Goal: Task Accomplishment & Management: Use online tool/utility

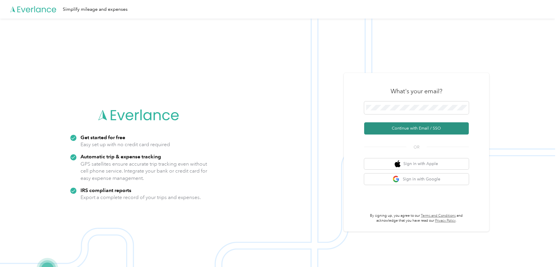
click at [410, 129] on button "Continue with Email / SSO" at bounding box center [416, 128] width 105 height 12
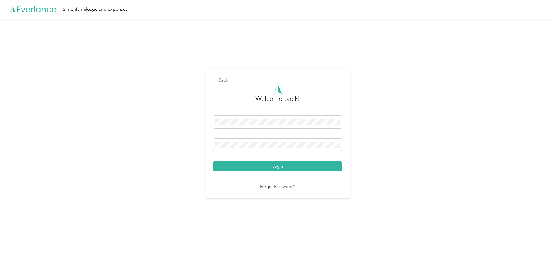
click at [439, 65] on div "Back Welcome back! Login Forgot Password?" at bounding box center [277, 136] width 555 height 235
click at [261, 166] on button "Login" at bounding box center [277, 166] width 129 height 10
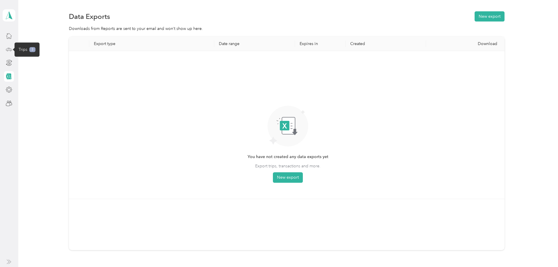
drag, startPoint x: 10, startPoint y: 47, endPoint x: 26, endPoint y: 56, distance: 17.5
click at [11, 47] on icon at bounding box center [9, 49] width 6 height 6
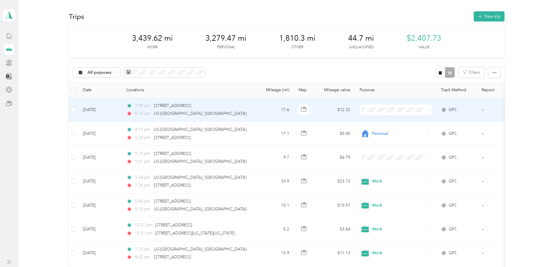
click at [430, 109] on icon at bounding box center [428, 110] width 3 height 3
click at [390, 133] on span "Personal" at bounding box center [402, 133] width 54 height 6
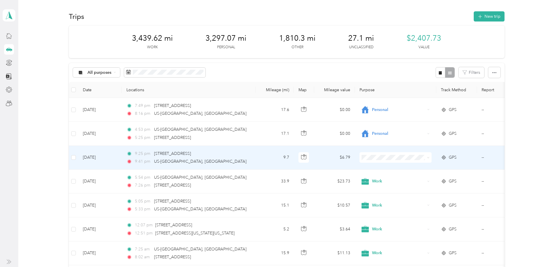
click at [429, 158] on icon at bounding box center [428, 157] width 3 height 3
click at [385, 168] on span "Work" at bounding box center [402, 167] width 54 height 6
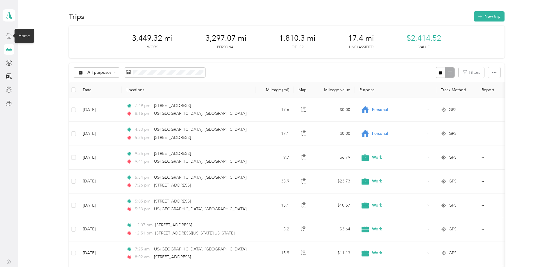
click at [8, 34] on icon at bounding box center [9, 36] width 6 height 6
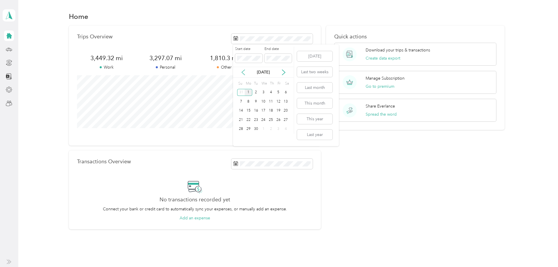
click at [243, 73] on icon at bounding box center [243, 72] width 6 height 6
click at [243, 72] on icon at bounding box center [243, 72] width 6 height 6
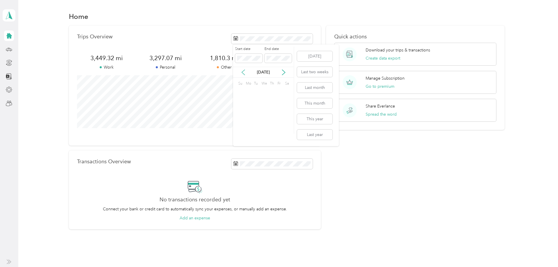
click at [243, 72] on icon at bounding box center [243, 72] width 6 height 6
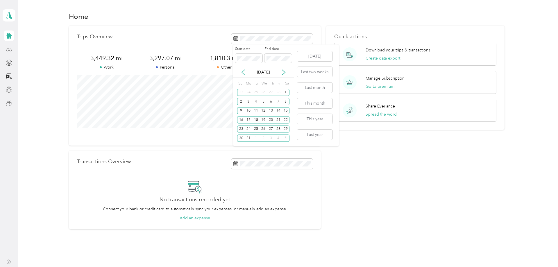
click at [243, 72] on icon at bounding box center [243, 72] width 6 height 6
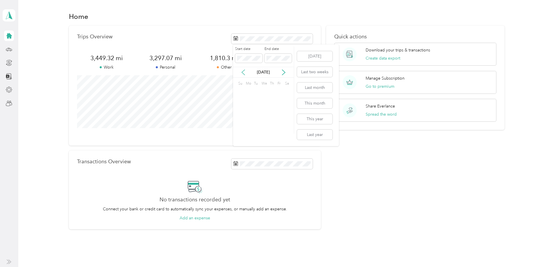
click at [243, 72] on icon at bounding box center [243, 72] width 6 height 6
click at [243, 73] on icon at bounding box center [243, 72] width 6 height 6
click at [243, 72] on icon at bounding box center [243, 72] width 6 height 6
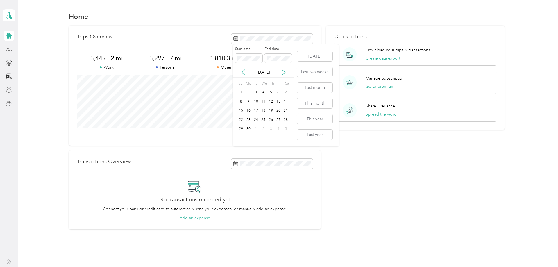
click at [243, 72] on icon at bounding box center [243, 72] width 6 height 6
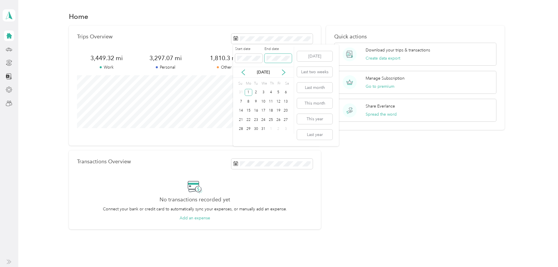
click at [290, 58] on span at bounding box center [278, 58] width 27 height 9
click at [291, 76] on div "[DATE]" at bounding box center [263, 72] width 61 height 11
click at [304, 136] on button "Last year" at bounding box center [314, 135] width 35 height 10
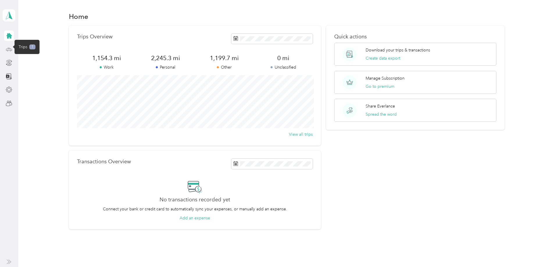
click at [9, 47] on icon at bounding box center [9, 49] width 6 height 6
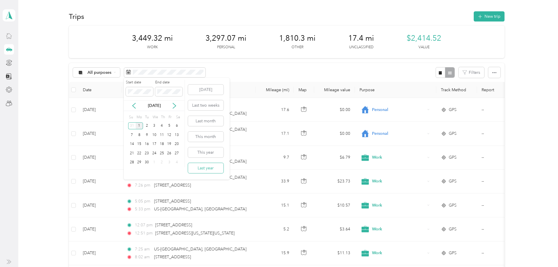
click at [208, 167] on button "Last year" at bounding box center [205, 168] width 35 height 10
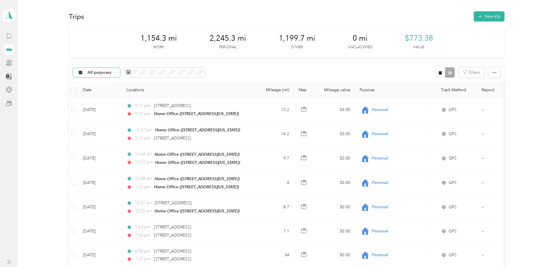
click at [82, 71] on icon at bounding box center [80, 72] width 3 height 3
click at [94, 84] on li "All purposes" at bounding box center [96, 83] width 47 height 10
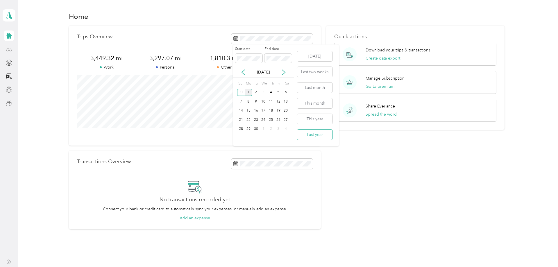
click at [317, 134] on button "Last year" at bounding box center [314, 135] width 35 height 10
click at [10, 49] on icon at bounding box center [9, 49] width 6 height 3
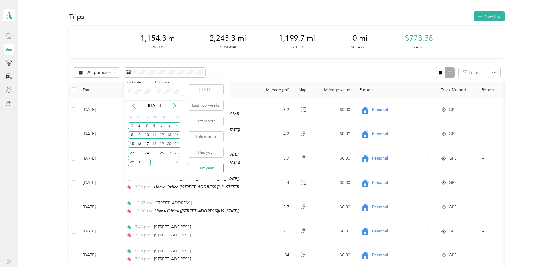
click at [213, 167] on button "Last year" at bounding box center [205, 168] width 35 height 10
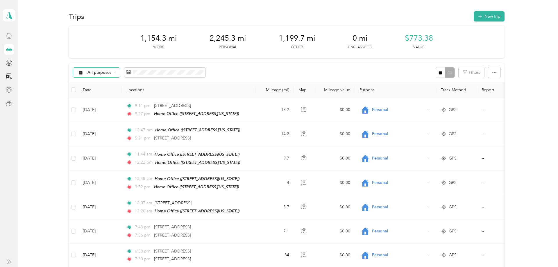
click at [106, 70] on div "All purposes" at bounding box center [96, 73] width 47 height 10
click at [92, 137] on span "Other" at bounding box center [96, 133] width 38 height 7
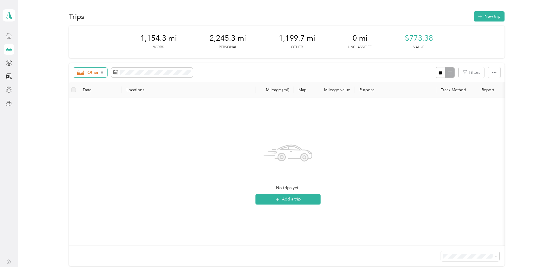
click at [94, 72] on span "Other" at bounding box center [93, 73] width 11 height 4
click at [91, 95] on span "Unclassified" at bounding box center [100, 98] width 24 height 6
click at [98, 73] on span "Unclassified" at bounding box center [99, 72] width 23 height 4
click at [93, 113] on span "Work" at bounding box center [103, 111] width 30 height 6
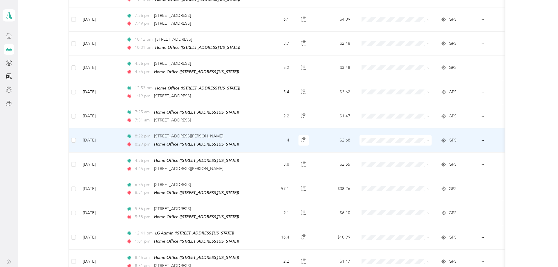
scroll to position [530, 0]
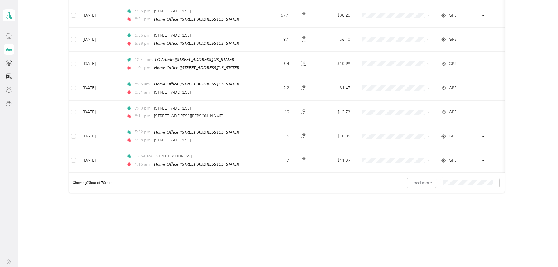
drag, startPoint x: 504, startPoint y: 181, endPoint x: 496, endPoint y: 178, distance: 8.4
click at [503, 181] on div "Showing 25 out of 70 trips Load more" at bounding box center [287, 183] width 436 height 20
click at [496, 180] on span at bounding box center [495, 183] width 5 height 6
click at [497, 180] on span at bounding box center [495, 183] width 5 height 6
click at [498, 181] on span at bounding box center [496, 183] width 3 height 5
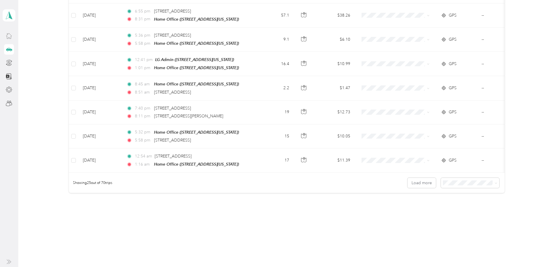
click at [463, 206] on span "100 per load" at bounding box center [460, 207] width 24 height 5
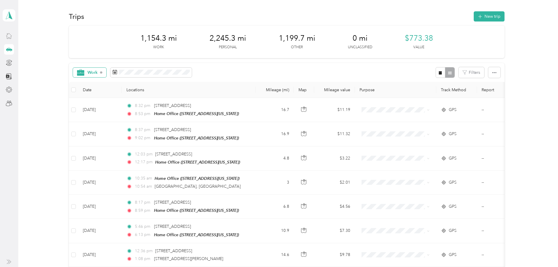
click at [96, 72] on span "Work" at bounding box center [93, 73] width 10 height 4
click at [90, 79] on span "Other" at bounding box center [100, 79] width 24 height 6
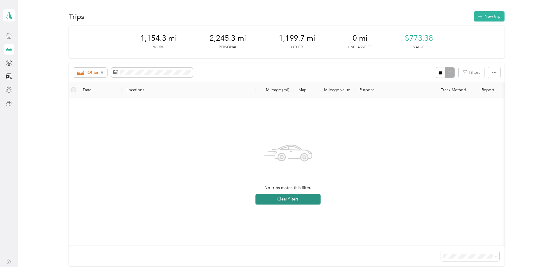
click at [276, 200] on button "Clear filters" at bounding box center [288, 199] width 65 height 10
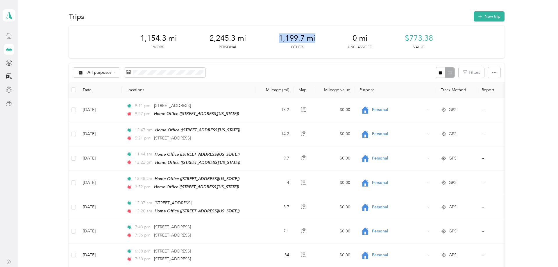
drag, startPoint x: 282, startPoint y: 36, endPoint x: 326, endPoint y: 36, distance: 44.5
click at [326, 36] on div "1,154.3 mi Work 2,245.3 mi Personal 1,199.7 mi Other 0 mi Unclassified $773.38 …" at bounding box center [287, 42] width 436 height 33
click at [310, 55] on div "1,154.3 mi Work 2,245.3 mi Personal 1,199.7 mi Other 0 mi Unclassified $773.38 …" at bounding box center [287, 42] width 436 height 33
click at [306, 72] on div "All purposes Filters" at bounding box center [287, 72] width 436 height 19
click at [10, 76] on icon at bounding box center [9, 76] width 6 height 6
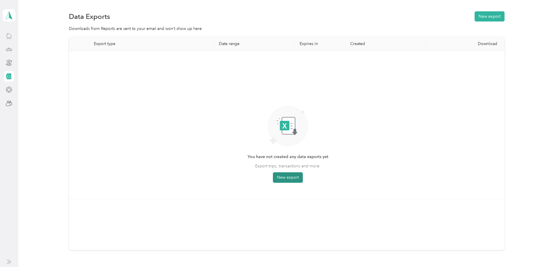
click at [288, 177] on button "New export" at bounding box center [288, 177] width 30 height 10
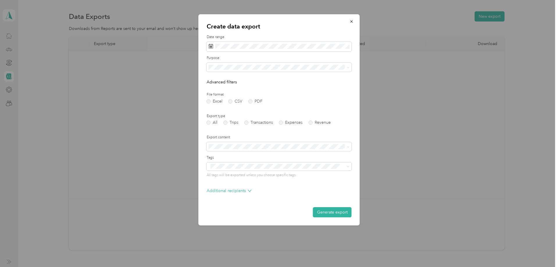
click at [290, 101] on div "Excel CSV PDF" at bounding box center [279, 101] width 145 height 4
click at [218, 79] on icon at bounding box center [217, 80] width 6 height 6
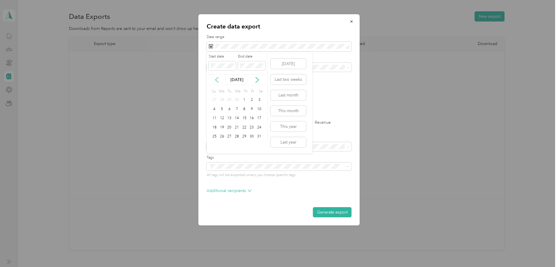
click at [218, 79] on icon at bounding box center [217, 80] width 6 height 6
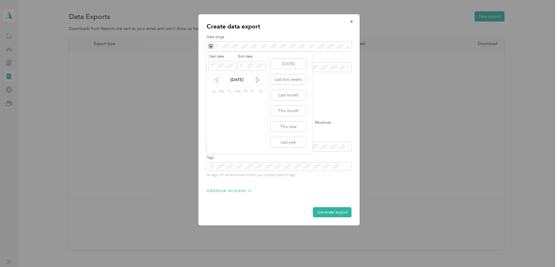
click at [218, 79] on icon at bounding box center [217, 80] width 6 height 6
click at [287, 194] on div "Additional recipients" at bounding box center [279, 192] width 145 height 9
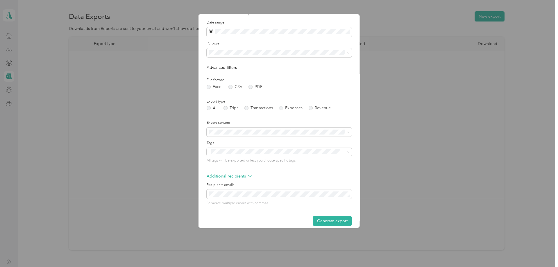
scroll to position [21, 0]
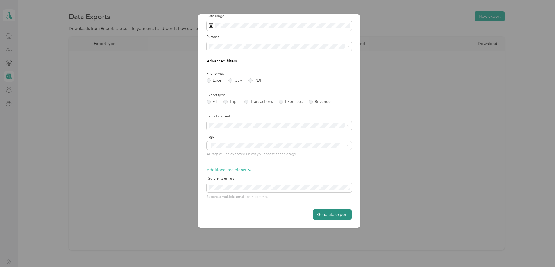
click at [329, 214] on button "Generate export" at bounding box center [332, 215] width 39 height 10
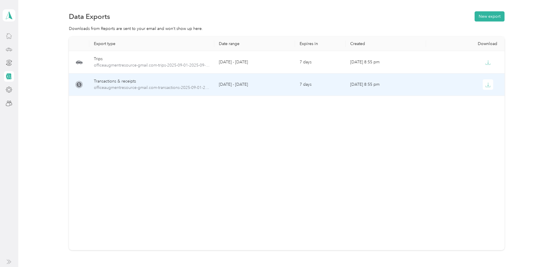
click at [209, 82] on div "Transactions & receipts" at bounding box center [152, 81] width 116 height 6
click at [487, 84] on icon "button" at bounding box center [488, 84] width 5 height 5
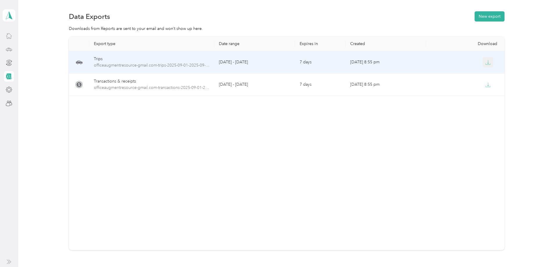
click at [486, 63] on icon "button" at bounding box center [488, 62] width 5 height 5
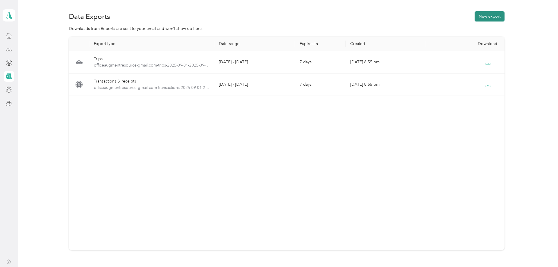
click at [484, 18] on button "New export" at bounding box center [490, 16] width 30 height 10
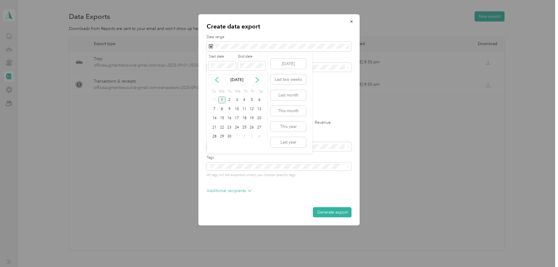
click at [214, 82] on div "[DATE]" at bounding box center [237, 80] width 61 height 6
click at [216, 81] on icon at bounding box center [216, 79] width 3 height 5
click at [216, 80] on icon at bounding box center [217, 80] width 6 height 6
click at [216, 81] on icon at bounding box center [216, 79] width 3 height 5
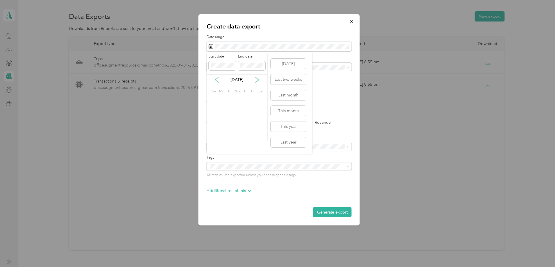
click at [216, 81] on icon at bounding box center [216, 79] width 3 height 5
click at [216, 81] on icon at bounding box center [217, 80] width 6 height 6
click at [216, 81] on icon at bounding box center [216, 79] width 3 height 5
click at [216, 81] on icon at bounding box center [217, 80] width 6 height 6
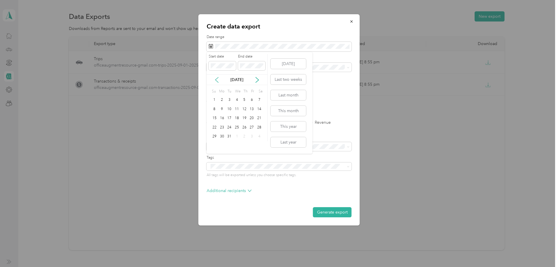
click at [216, 80] on icon at bounding box center [217, 80] width 6 height 6
click at [216, 81] on icon at bounding box center [217, 80] width 6 height 6
click at [215, 100] on div "1" at bounding box center [215, 100] width 8 height 7
click at [222, 136] on div "30" at bounding box center [222, 136] width 8 height 7
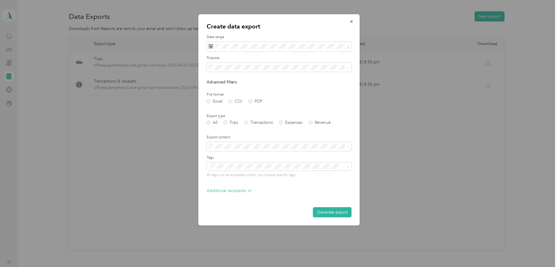
click at [341, 214] on button "Generate export" at bounding box center [332, 212] width 39 height 10
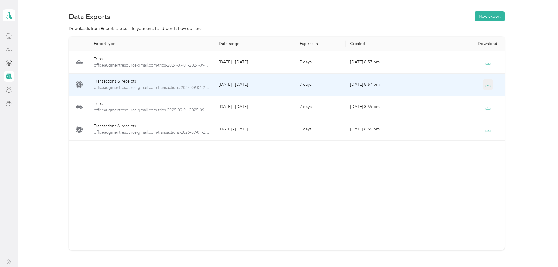
click at [489, 83] on icon "button" at bounding box center [488, 84] width 5 height 5
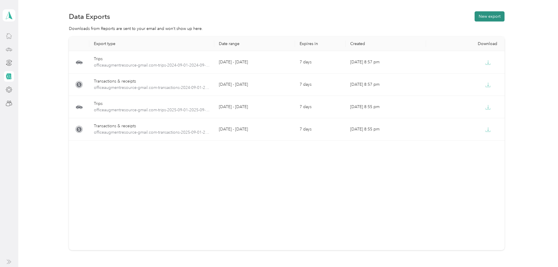
click at [497, 20] on button "New export" at bounding box center [490, 16] width 30 height 10
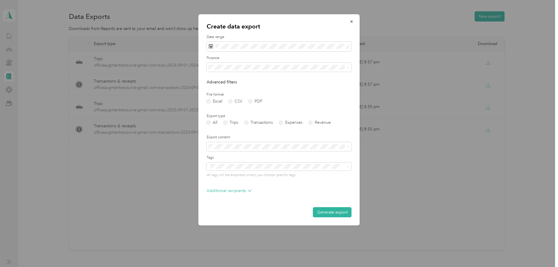
click at [257, 155] on div "Summary only" at bounding box center [279, 157] width 137 height 6
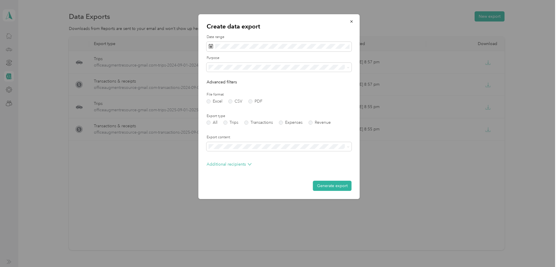
click at [279, 98] on div "File format Excel CSV PDF" at bounding box center [279, 97] width 145 height 11
click at [217, 80] on icon at bounding box center [217, 80] width 6 height 6
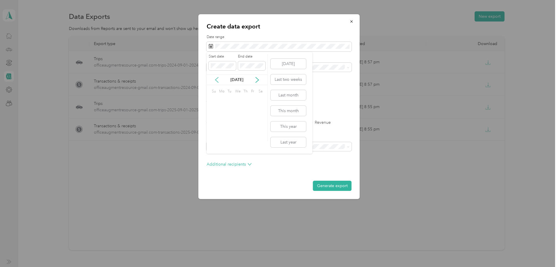
click at [217, 80] on icon at bounding box center [217, 80] width 6 height 6
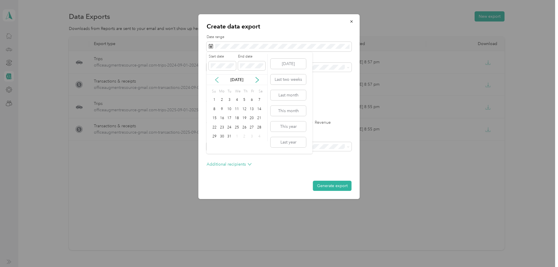
click at [217, 80] on icon at bounding box center [217, 80] width 6 height 6
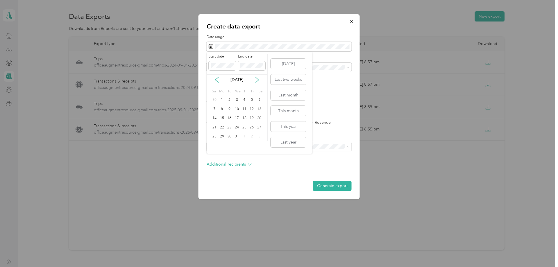
click at [256, 80] on icon at bounding box center [257, 80] width 6 height 6
click at [246, 102] on div "1" at bounding box center [245, 100] width 8 height 7
click at [259, 136] on div "31" at bounding box center [260, 136] width 8 height 7
click at [267, 168] on div "Additional recipients" at bounding box center [279, 165] width 145 height 9
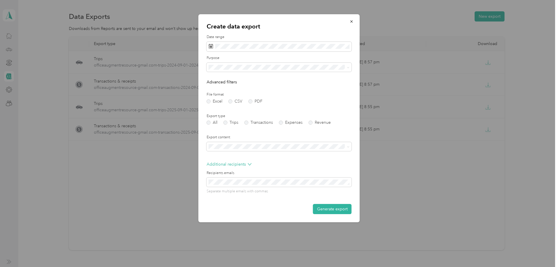
click at [280, 161] on form "Date range Purpose Advanced filters File format Excel CSV PDF Export type All T…" at bounding box center [279, 125] width 145 height 180
click at [252, 163] on div "Additional recipients" at bounding box center [279, 165] width 145 height 9
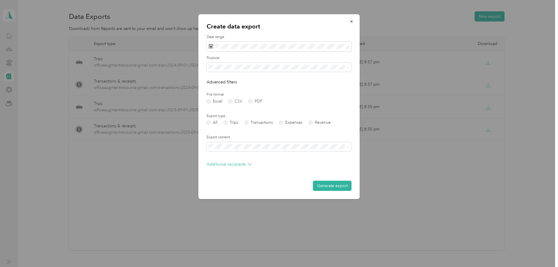
click at [293, 92] on label "File format" at bounding box center [279, 94] width 145 height 5
click at [321, 187] on button "Generate export" at bounding box center [332, 186] width 39 height 10
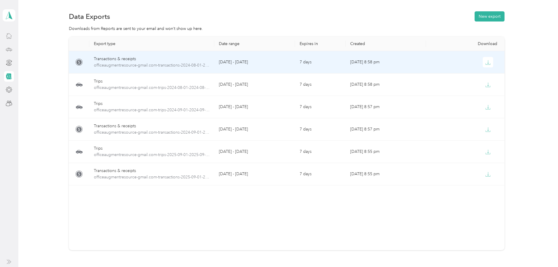
click at [197, 59] on div "Transactions & receipts" at bounding box center [152, 59] width 116 height 6
click at [487, 60] on button "button" at bounding box center [488, 62] width 10 height 10
click at [491, 61] on icon "button" at bounding box center [488, 62] width 5 height 5
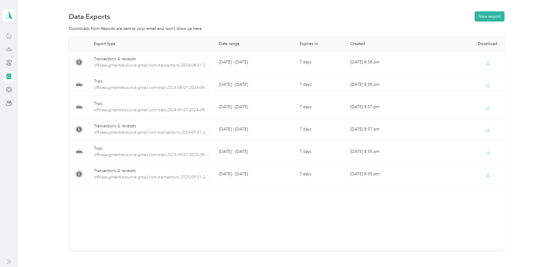
click at [40, 111] on div "Export type Date range Expires in Created Download Transactions & receipts offi…" at bounding box center [286, 154] width 523 height 234
click at [8, 36] on icon at bounding box center [9, 36] width 6 height 6
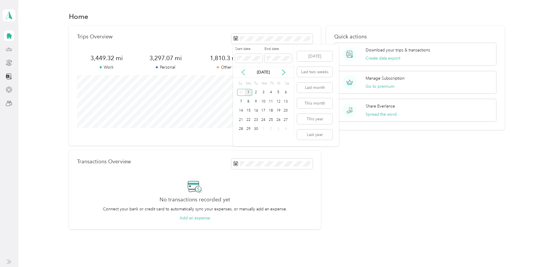
click at [243, 74] on icon at bounding box center [243, 72] width 3 height 5
click at [243, 73] on icon at bounding box center [243, 72] width 3 height 5
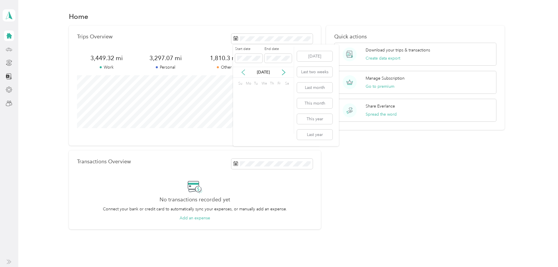
click at [243, 73] on icon at bounding box center [243, 72] width 3 height 5
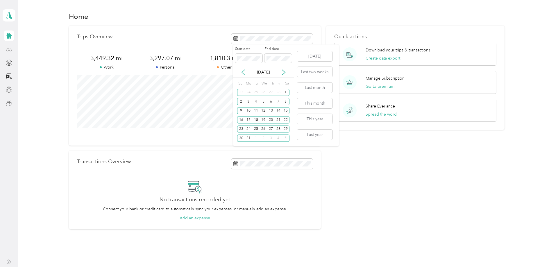
click at [243, 73] on icon at bounding box center [243, 72] width 3 height 5
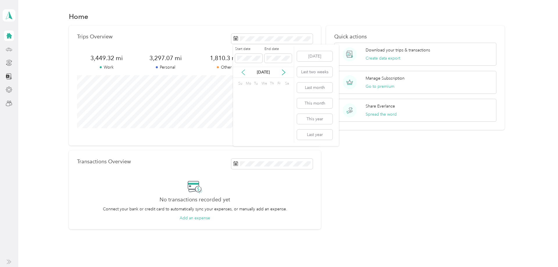
click at [243, 73] on icon at bounding box center [243, 72] width 3 height 5
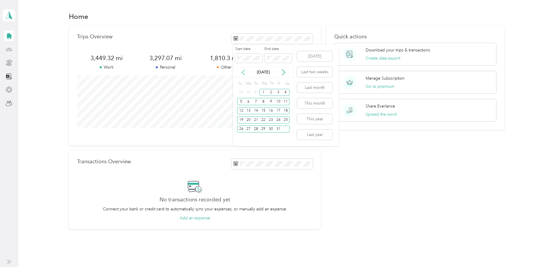
click at [243, 73] on icon at bounding box center [243, 72] width 3 height 5
click at [243, 73] on icon at bounding box center [243, 72] width 6 height 6
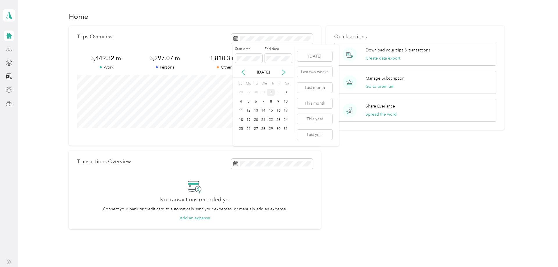
click at [271, 91] on div "1" at bounding box center [271, 92] width 8 height 7
click at [286, 131] on div "31" at bounding box center [286, 129] width 8 height 7
click at [194, 138] on div "Trips Overview 586.8 mi Work 120.5 mi Personal 109.8 mi Other 0 mi Unclassified…" at bounding box center [195, 86] width 252 height 120
click at [363, 53] on div "Download your trips & transactions Create data export" at bounding box center [415, 54] width 162 height 23
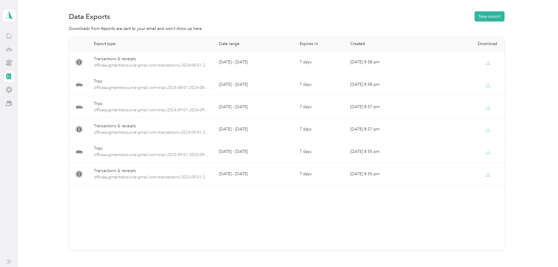
click at [4, 33] on div at bounding box center [9, 36] width 10 height 10
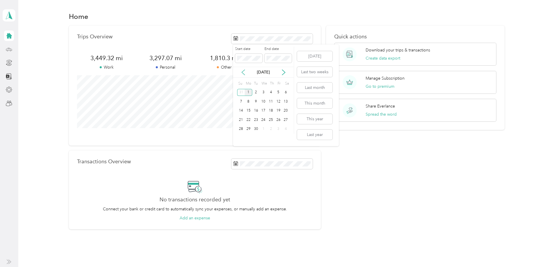
click at [244, 72] on icon at bounding box center [243, 72] width 6 height 6
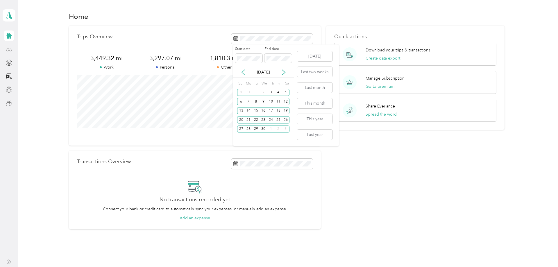
click at [244, 72] on icon at bounding box center [243, 72] width 6 height 6
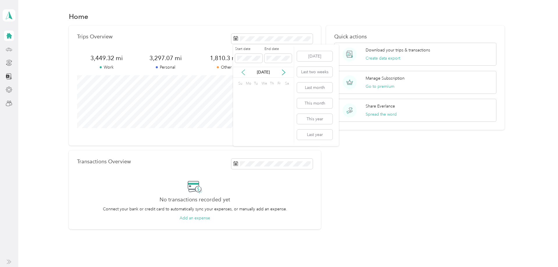
click at [244, 72] on icon at bounding box center [243, 72] width 6 height 6
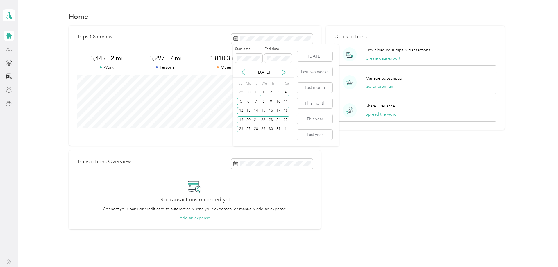
click at [244, 72] on icon at bounding box center [243, 72] width 6 height 6
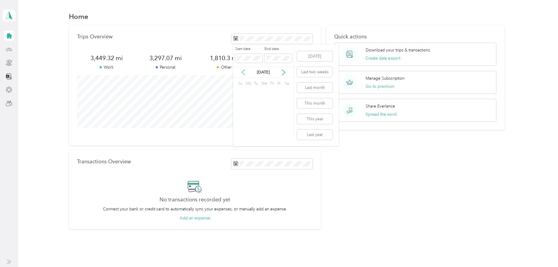
click at [244, 72] on icon at bounding box center [243, 72] width 6 height 6
click at [271, 92] on div "1" at bounding box center [271, 92] width 8 height 7
click at [286, 129] on div "31" at bounding box center [286, 129] width 8 height 7
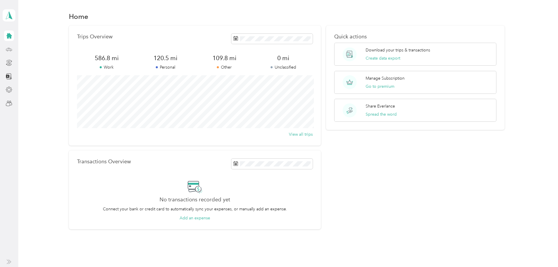
click at [243, 69] on p "Other" at bounding box center [224, 67] width 59 height 6
click at [245, 83] on icon at bounding box center [243, 84] width 6 height 6
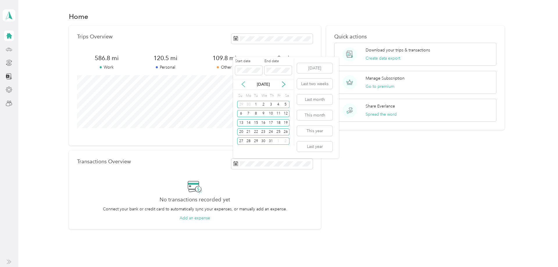
click at [245, 83] on icon at bounding box center [243, 84] width 6 height 6
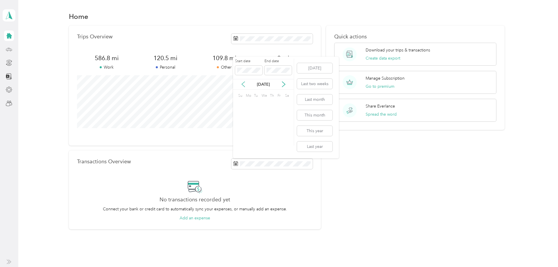
click at [245, 83] on icon at bounding box center [243, 84] width 6 height 6
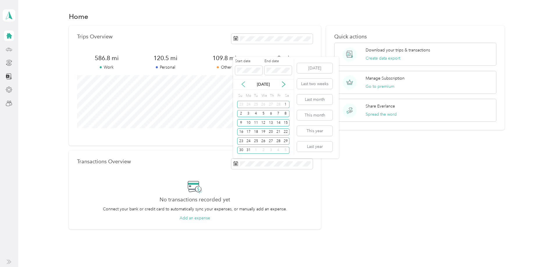
click at [245, 83] on icon at bounding box center [243, 84] width 6 height 6
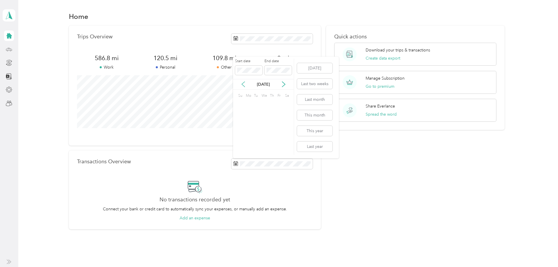
click at [245, 83] on icon at bounding box center [243, 84] width 6 height 6
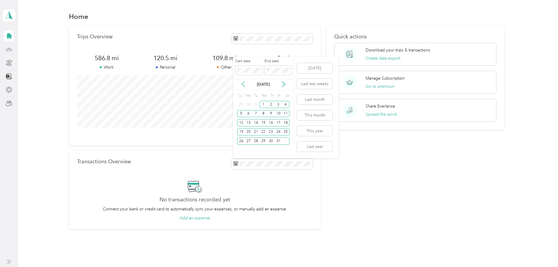
click at [245, 83] on icon at bounding box center [243, 84] width 6 height 6
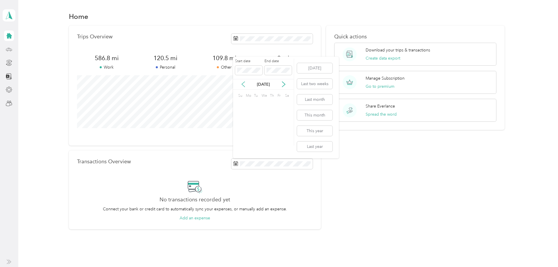
click at [245, 83] on icon at bounding box center [243, 84] width 6 height 6
click at [283, 84] on icon at bounding box center [284, 84] width 6 height 6
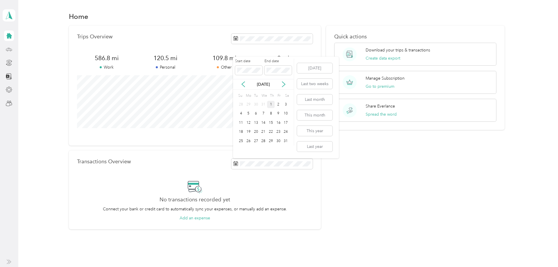
click at [270, 104] on div "1" at bounding box center [271, 104] width 8 height 7
click at [286, 142] on div "31" at bounding box center [286, 141] width 8 height 7
click at [221, 148] on div "Trips Overview 586.8 mi Work 120.5 mi Personal 109.8 mi Other 0 mi Unclassified…" at bounding box center [195, 128] width 252 height 204
click at [270, 206] on p "Connect your bank or credit card to automatically sync your expenses, or manual…" at bounding box center [195, 209] width 184 height 6
click at [58, 135] on div "Trips Overview 586.8 mi Work 120.5 mi Personal 109.8 mi Other 0 mi Unclassified…" at bounding box center [286, 128] width 523 height 204
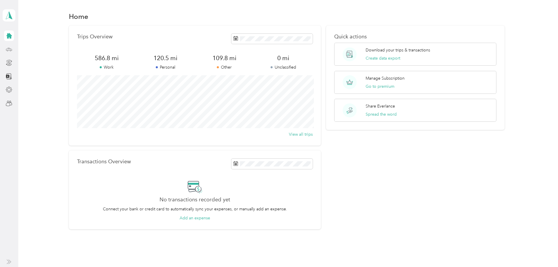
click at [52, 77] on div "Trips Overview 586.8 mi Work 120.5 mi Personal 109.8 mi Other 0 mi Unclassified…" at bounding box center [286, 128] width 523 height 204
click at [5, 87] on div at bounding box center [9, 90] width 10 height 10
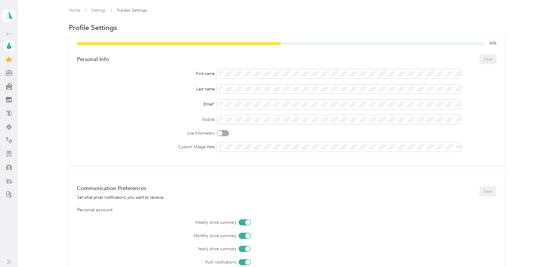
click at [11, 31] on icon at bounding box center [9, 34] width 7 height 7
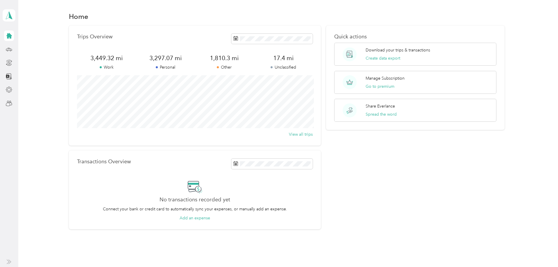
click at [11, 36] on icon at bounding box center [9, 36] width 6 height 6
click at [11, 49] on icon at bounding box center [9, 49] width 6 height 6
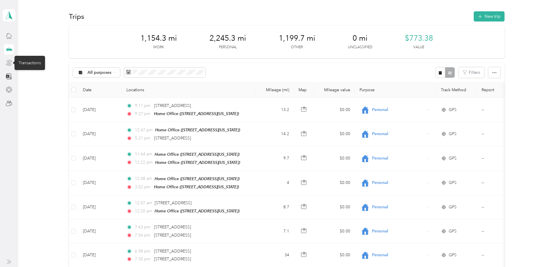
click at [7, 61] on icon at bounding box center [9, 61] width 6 height 2
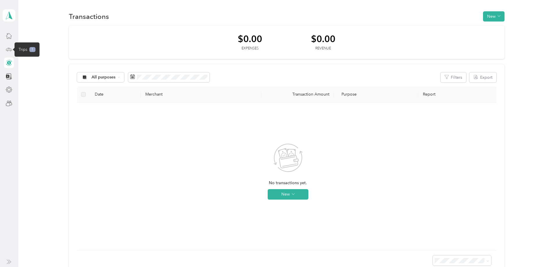
click at [8, 49] on icon at bounding box center [9, 49] width 6 height 6
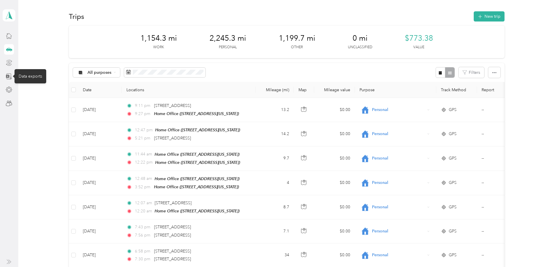
click at [11, 78] on icon at bounding box center [9, 76] width 6 height 6
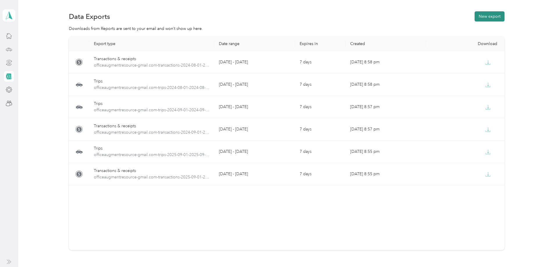
click at [482, 15] on button "New export" at bounding box center [490, 16] width 30 height 10
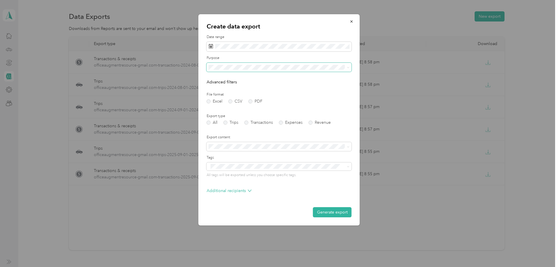
click at [340, 65] on span at bounding box center [279, 67] width 145 height 9
click at [263, 81] on li "All" at bounding box center [279, 77] width 145 height 10
click at [227, 123] on label "Trips" at bounding box center [231, 123] width 15 height 4
click at [290, 93] on label "File format" at bounding box center [279, 94] width 145 height 5
click at [249, 101] on label "PDF" at bounding box center [256, 101] width 14 height 4
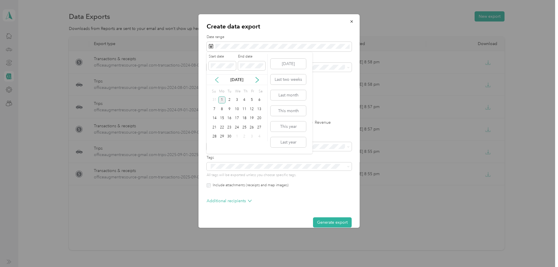
click at [214, 79] on icon at bounding box center [217, 80] width 6 height 6
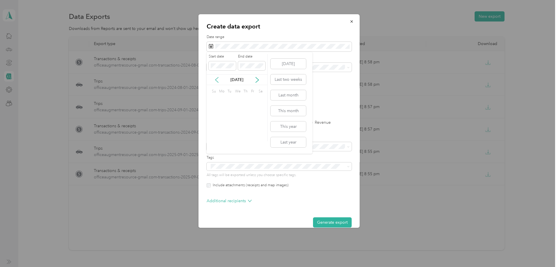
click at [214, 78] on icon at bounding box center [217, 80] width 6 height 6
click at [214, 79] on icon at bounding box center [217, 80] width 6 height 6
click at [214, 78] on icon at bounding box center [217, 80] width 6 height 6
click at [214, 79] on icon at bounding box center [217, 80] width 6 height 6
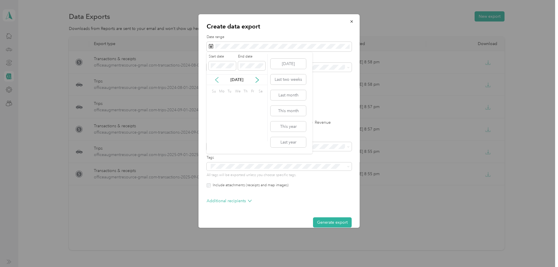
click at [214, 79] on icon at bounding box center [217, 80] width 6 height 6
click at [214, 78] on icon at bounding box center [217, 80] width 6 height 6
click at [246, 100] on div "1" at bounding box center [245, 100] width 8 height 7
click at [258, 136] on div "31" at bounding box center [260, 136] width 8 height 7
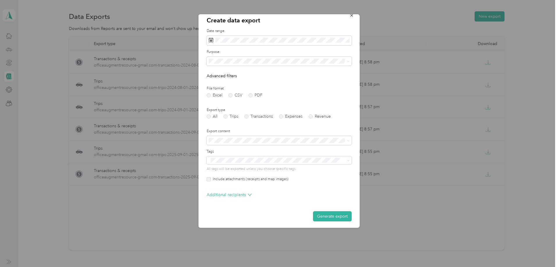
scroll to position [8, 0]
click at [328, 216] on button "Generate export" at bounding box center [332, 215] width 39 height 10
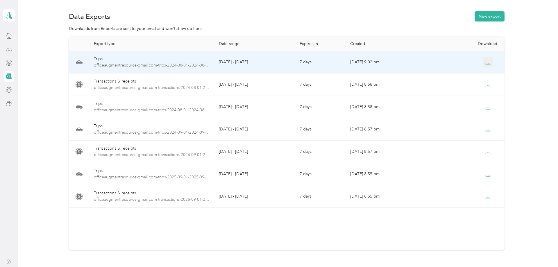
click at [485, 60] on button "button" at bounding box center [488, 62] width 10 height 10
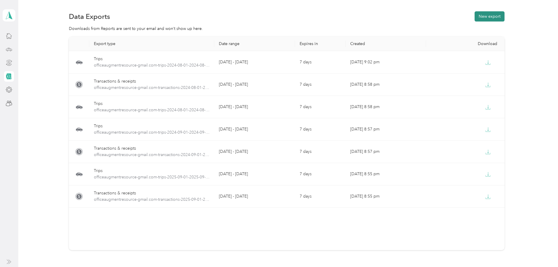
click at [492, 19] on button "New export" at bounding box center [490, 16] width 30 height 10
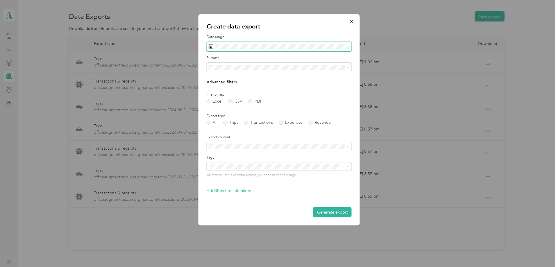
click at [350, 46] on span at bounding box center [279, 47] width 145 height 10
click at [215, 78] on icon at bounding box center [217, 80] width 6 height 6
click at [215, 77] on icon at bounding box center [217, 80] width 6 height 6
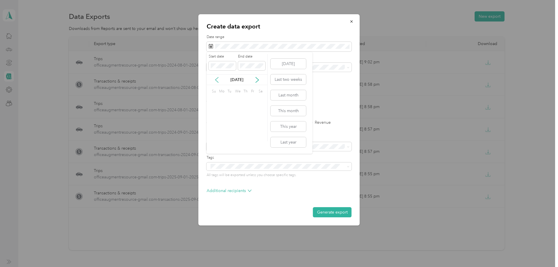
click at [215, 77] on icon at bounding box center [217, 80] width 6 height 6
click at [215, 78] on icon at bounding box center [217, 80] width 6 height 6
click at [216, 78] on icon at bounding box center [217, 80] width 6 height 6
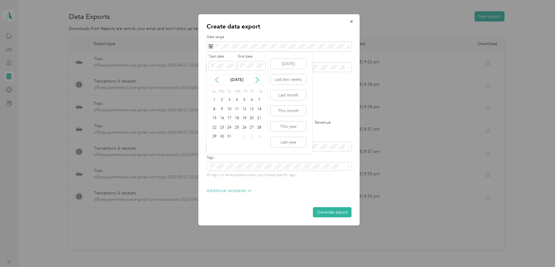
click at [216, 78] on icon at bounding box center [217, 80] width 6 height 6
click at [246, 101] on div "1" at bounding box center [245, 100] width 8 height 7
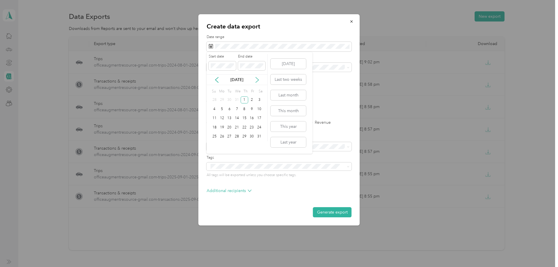
click at [257, 79] on icon at bounding box center [257, 80] width 6 height 6
click at [257, 79] on icon at bounding box center [257, 79] width 3 height 5
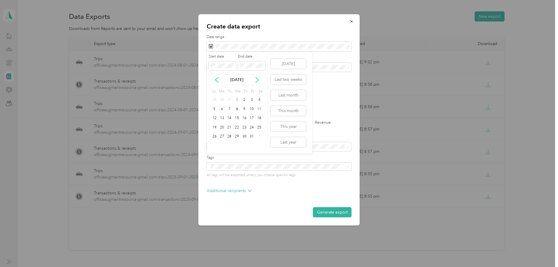
click at [257, 79] on icon at bounding box center [257, 79] width 3 height 5
click at [216, 80] on icon at bounding box center [217, 80] width 6 height 6
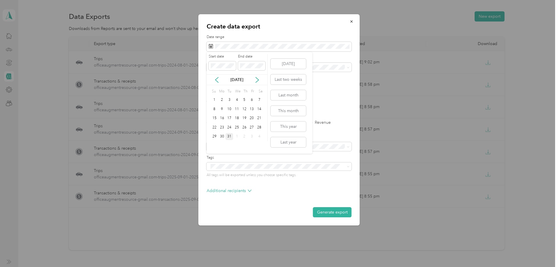
click at [227, 138] on div "31" at bounding box center [230, 136] width 8 height 7
click at [249, 103] on label "PDF" at bounding box center [256, 101] width 14 height 4
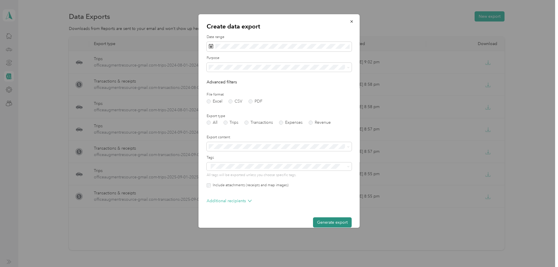
click at [330, 220] on button "Generate export" at bounding box center [332, 223] width 39 height 10
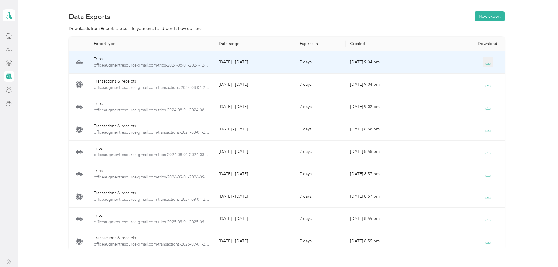
click at [486, 63] on icon "button" at bounding box center [488, 62] width 5 height 5
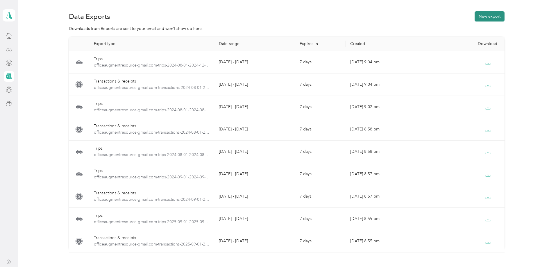
click at [484, 13] on button "New export" at bounding box center [490, 16] width 30 height 10
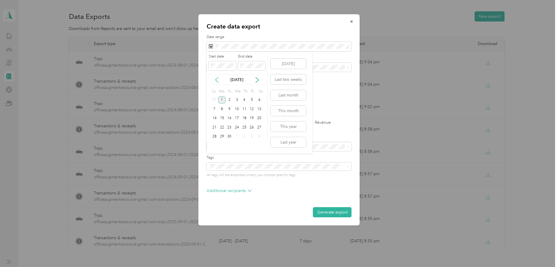
click at [218, 79] on icon at bounding box center [217, 80] width 6 height 6
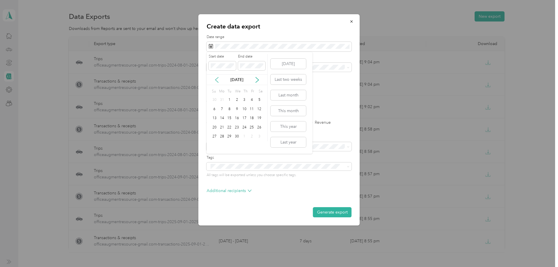
click at [218, 79] on icon at bounding box center [217, 80] width 6 height 6
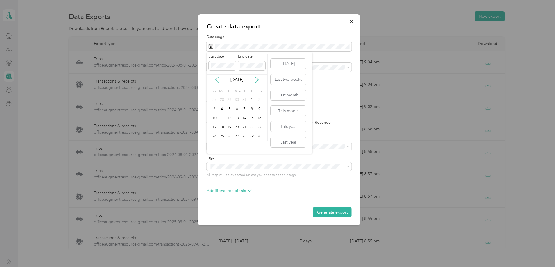
click at [218, 79] on icon at bounding box center [217, 80] width 6 height 6
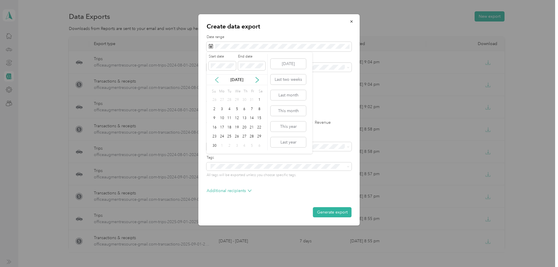
click at [218, 79] on icon at bounding box center [217, 80] width 6 height 6
click at [257, 81] on icon at bounding box center [257, 79] width 3 height 5
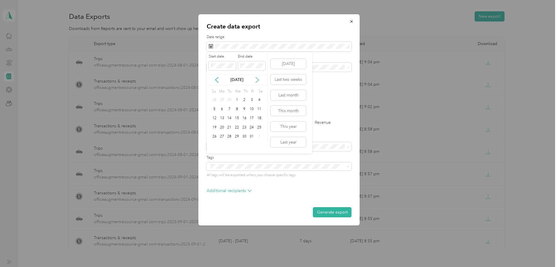
click at [257, 81] on icon at bounding box center [257, 79] width 3 height 5
click at [257, 81] on icon at bounding box center [257, 80] width 6 height 6
click at [257, 81] on icon at bounding box center [257, 79] width 3 height 5
click at [214, 97] on div "1" at bounding box center [215, 100] width 8 height 7
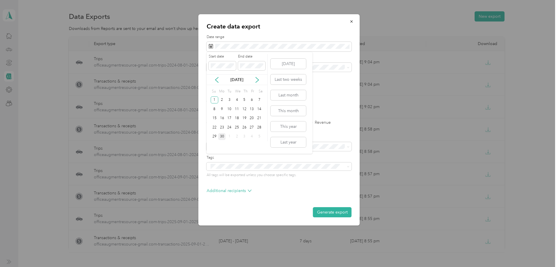
click at [220, 138] on div "30" at bounding box center [222, 136] width 8 height 7
click at [252, 101] on label "PDF" at bounding box center [256, 101] width 14 height 4
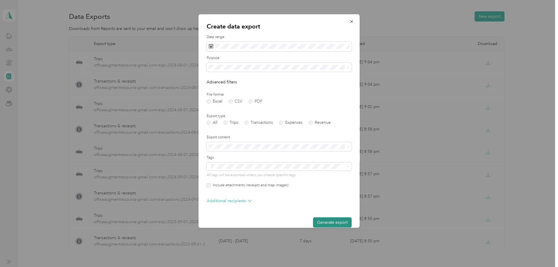
click at [329, 219] on button "Generate export" at bounding box center [332, 223] width 39 height 10
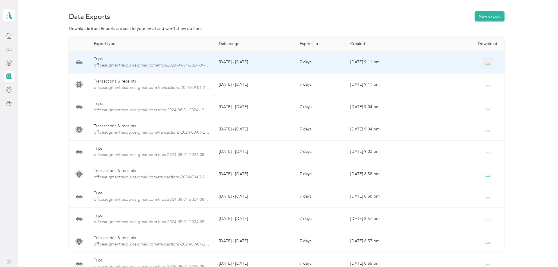
click at [490, 62] on icon "button" at bounding box center [488, 62] width 5 height 5
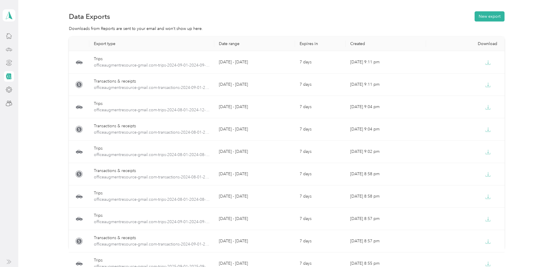
click at [309, 4] on div "Data Exports New export Downloads from Reports are sent to your email and won’t…" at bounding box center [286, 151] width 537 height 302
click at [486, 16] on button "New export" at bounding box center [490, 16] width 30 height 10
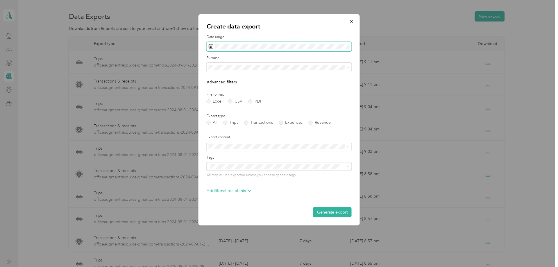
drag, startPoint x: 281, startPoint y: 42, endPoint x: 287, endPoint y: 51, distance: 11.9
click at [281, 42] on div "Date range" at bounding box center [279, 43] width 145 height 17
click at [215, 77] on icon at bounding box center [217, 80] width 6 height 6
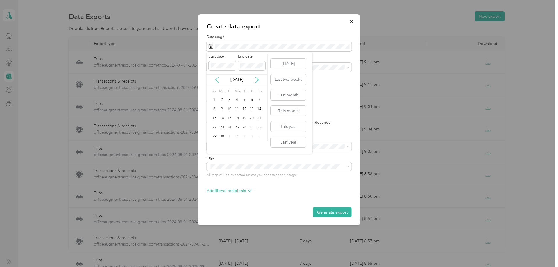
click at [215, 77] on icon at bounding box center [217, 80] width 6 height 6
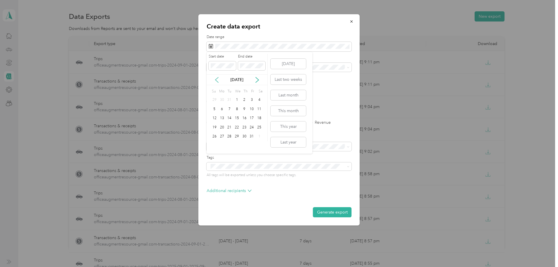
click at [215, 77] on icon at bounding box center [217, 80] width 6 height 6
click at [228, 100] on div "1" at bounding box center [230, 100] width 8 height 7
click at [245, 136] on div "31" at bounding box center [245, 136] width 8 height 7
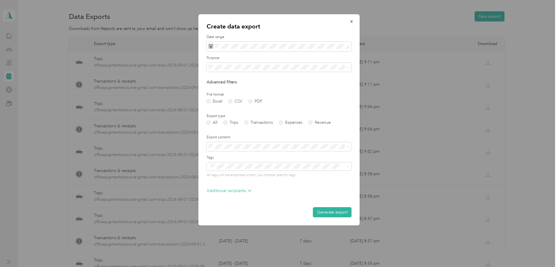
drag, startPoint x: 251, startPoint y: 99, endPoint x: 254, endPoint y: 103, distance: 5.2
click at [251, 99] on div "File format Excel CSV PDF" at bounding box center [279, 97] width 145 height 11
click at [249, 102] on label "PDF" at bounding box center [256, 101] width 14 height 4
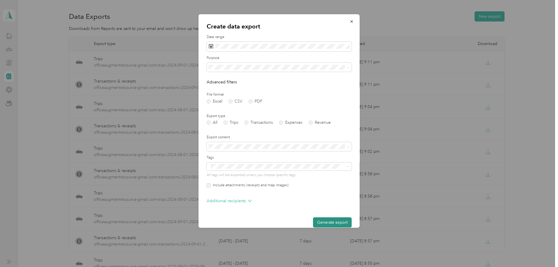
click at [329, 222] on button "Generate export" at bounding box center [332, 223] width 39 height 10
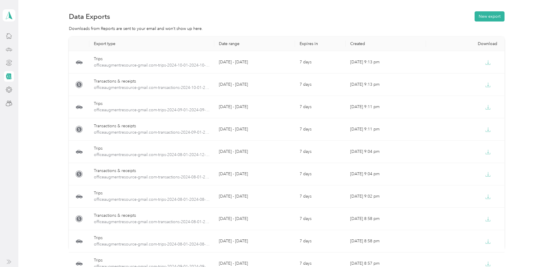
click at [339, 21] on div "Data Exports New export" at bounding box center [287, 16] width 436 height 12
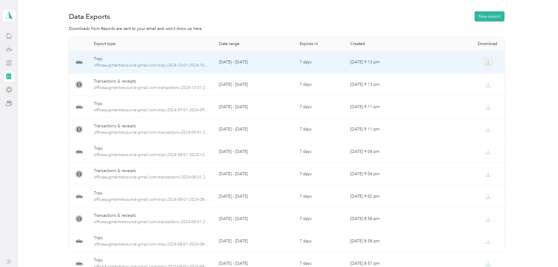
click at [487, 60] on icon "button" at bounding box center [488, 62] width 5 height 5
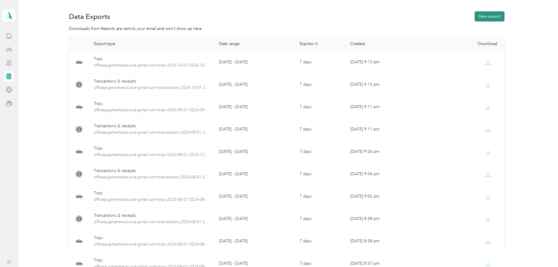
click at [493, 18] on button "New export" at bounding box center [490, 16] width 30 height 10
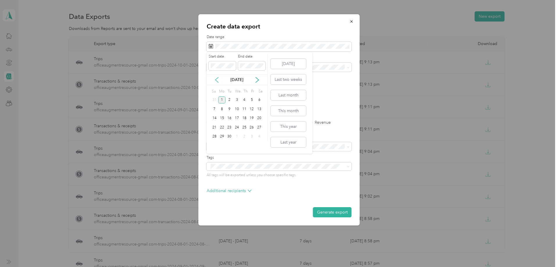
click at [216, 79] on icon at bounding box center [217, 80] width 6 height 6
click at [215, 79] on icon at bounding box center [217, 80] width 6 height 6
click at [216, 79] on icon at bounding box center [217, 80] width 6 height 6
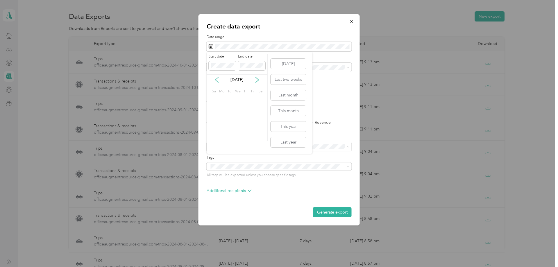
click at [216, 79] on icon at bounding box center [217, 80] width 6 height 6
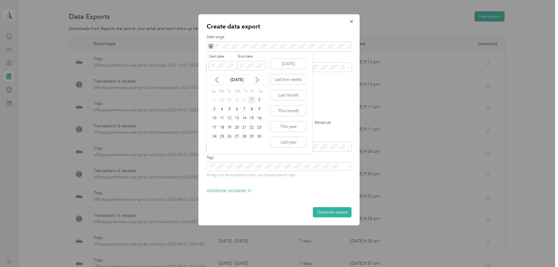
click at [252, 99] on div "1" at bounding box center [252, 100] width 8 height 7
click at [258, 137] on div "30" at bounding box center [260, 136] width 8 height 7
click at [250, 102] on label "PDF" at bounding box center [256, 101] width 14 height 4
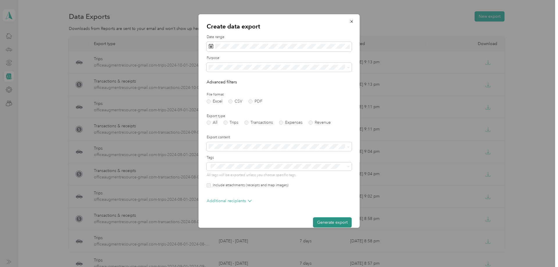
click at [324, 221] on button "Generate export" at bounding box center [332, 223] width 39 height 10
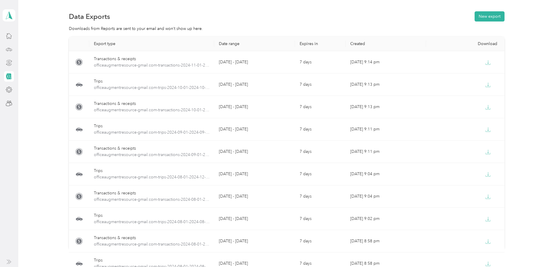
click at [435, 25] on section "Data Exports New export Downloads from Reports are sent to your email and won’t…" at bounding box center [286, 140] width 523 height 261
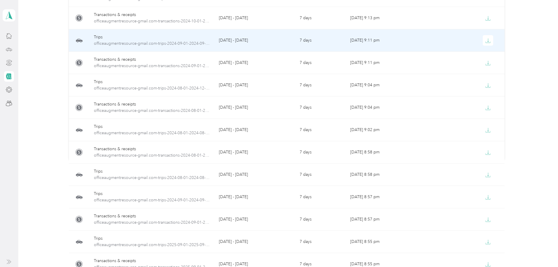
scroll to position [0, 0]
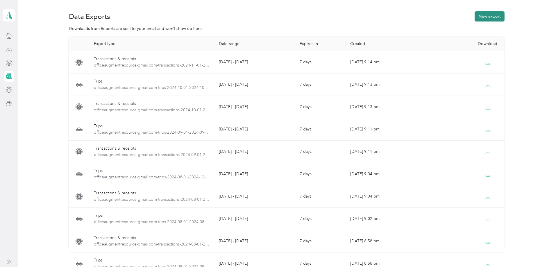
click at [492, 16] on button "New export" at bounding box center [490, 16] width 30 height 10
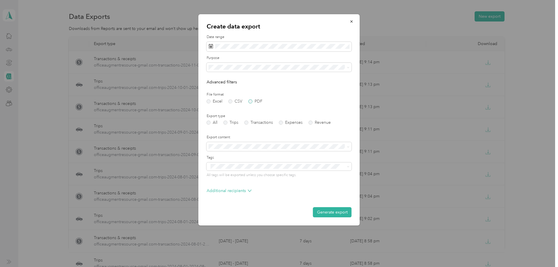
drag, startPoint x: 249, startPoint y: 101, endPoint x: 253, endPoint y: 100, distance: 3.5
click at [249, 101] on label "PDF" at bounding box center [256, 101] width 14 height 4
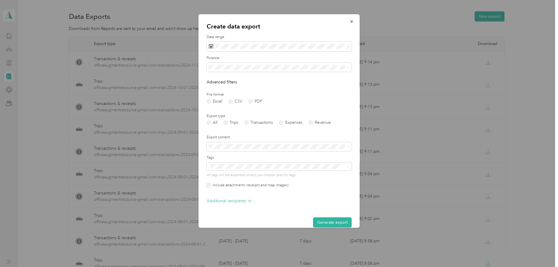
click at [320, 97] on label "File format" at bounding box center [279, 94] width 145 height 5
click at [329, 222] on button "Generate export" at bounding box center [332, 223] width 39 height 10
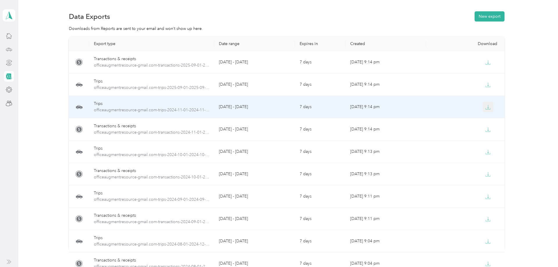
click at [489, 106] on icon "button" at bounding box center [488, 107] width 5 height 5
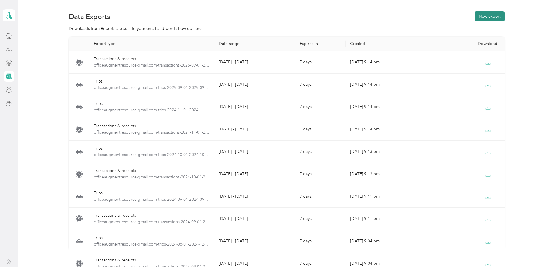
click at [496, 19] on button "New export" at bounding box center [490, 16] width 30 height 10
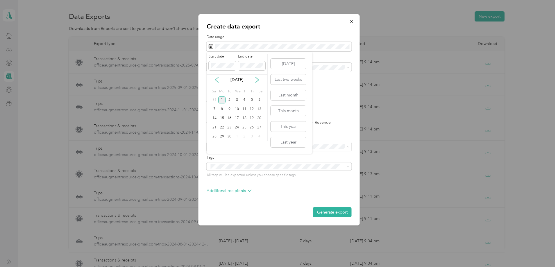
click at [218, 79] on icon at bounding box center [217, 80] width 6 height 6
click at [218, 80] on icon at bounding box center [217, 80] width 6 height 6
click at [218, 79] on icon at bounding box center [217, 80] width 6 height 6
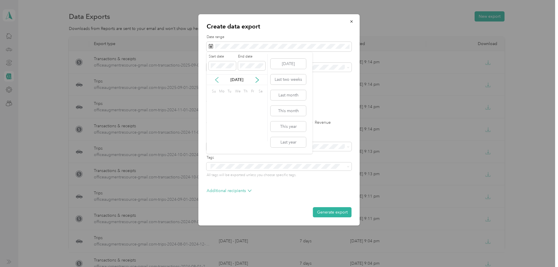
click at [218, 79] on icon at bounding box center [217, 80] width 6 height 6
click at [215, 99] on div "1" at bounding box center [215, 100] width 8 height 7
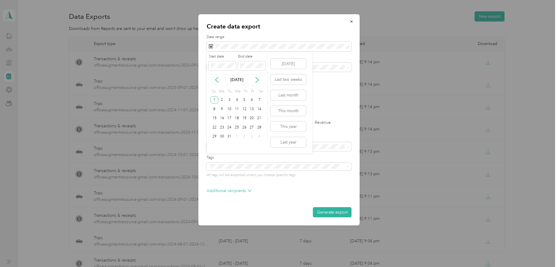
drag, startPoint x: 228, startPoint y: 135, endPoint x: 235, endPoint y: 140, distance: 8.6
click at [228, 135] on div "31" at bounding box center [230, 136] width 8 height 7
click at [251, 102] on label "PDF" at bounding box center [256, 101] width 14 height 4
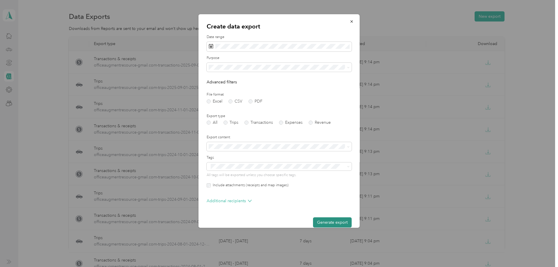
click at [327, 223] on button "Generate export" at bounding box center [332, 223] width 39 height 10
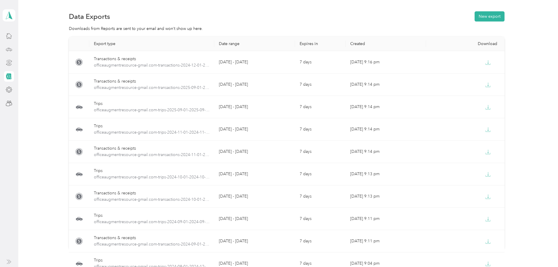
click at [277, 27] on div "Downloads from Reports are sent to your email and won’t show up here." at bounding box center [287, 29] width 436 height 6
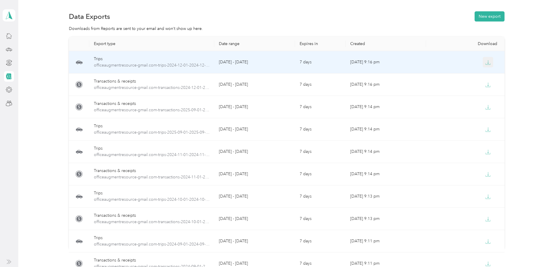
click at [487, 62] on icon "button" at bounding box center [488, 62] width 5 height 5
